Goal: Find contact information: Find contact information

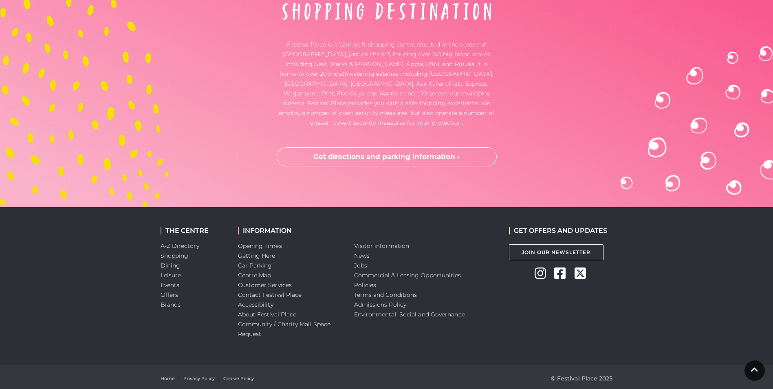
scroll to position [2705, 0]
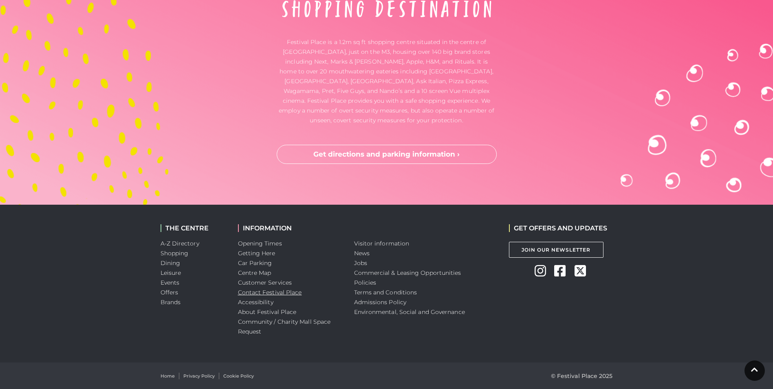
click at [261, 293] on link "Contact Festival Place" at bounding box center [270, 292] width 64 height 7
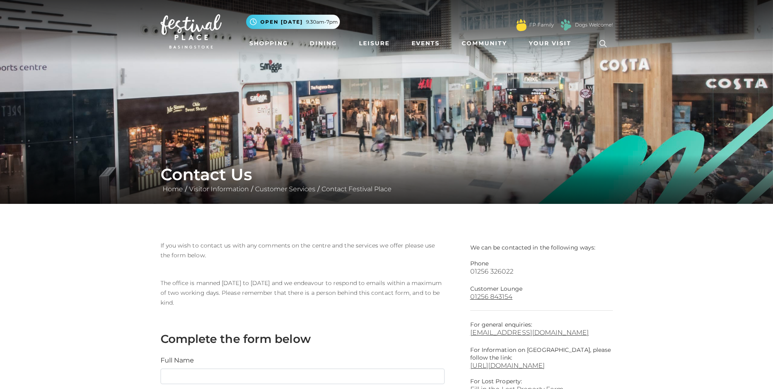
click at [487, 273] on link "01256 326022" at bounding box center [541, 271] width 143 height 8
click at [46, 241] on main "Contact Us Home / Visitor Information / Customer Services / Contact Festival Pl…" at bounding box center [386, 336] width 773 height 672
